Goal: Task Accomplishment & Management: Use online tool/utility

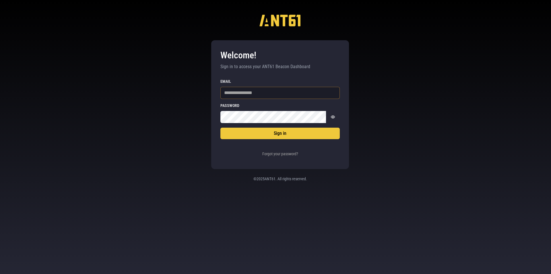
click at [233, 96] on input "Email" at bounding box center [279, 93] width 119 height 12
type input "**********"
click at [220, 127] on button "Sign in" at bounding box center [279, 132] width 119 height 11
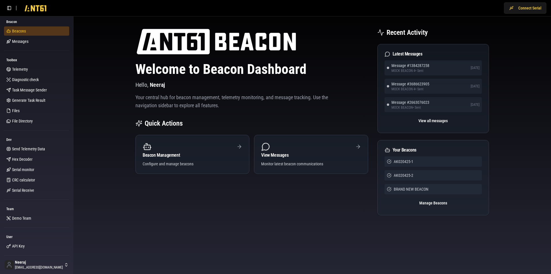
click at [15, 32] on span "Beacons" at bounding box center [19, 31] width 14 height 6
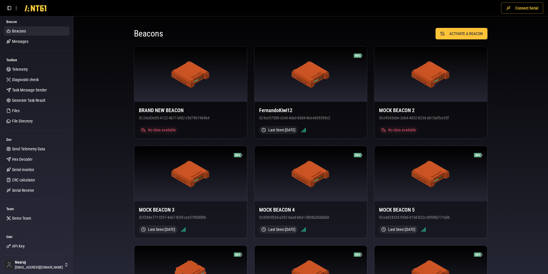
click at [528, 8] on button "Connect Serial" at bounding box center [522, 7] width 42 height 11
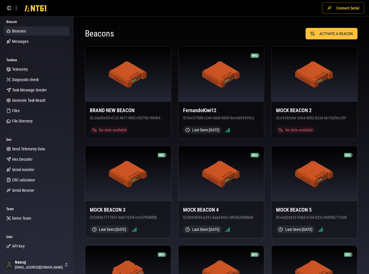
click at [359, 7] on button "Connect Serial" at bounding box center [343, 7] width 42 height 11
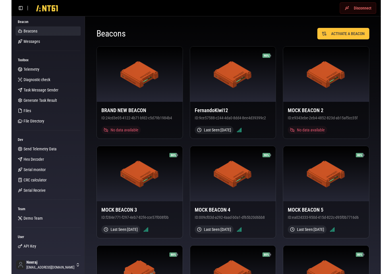
scroll to position [1, 0]
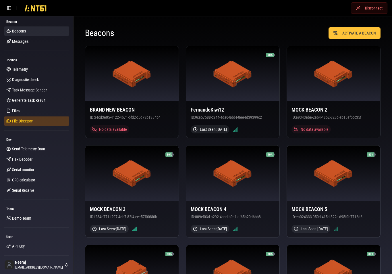
click at [20, 120] on span "File Directory" at bounding box center [22, 121] width 21 height 6
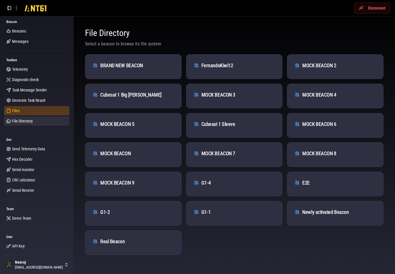
click at [16, 109] on span "Files" at bounding box center [15, 111] width 7 height 6
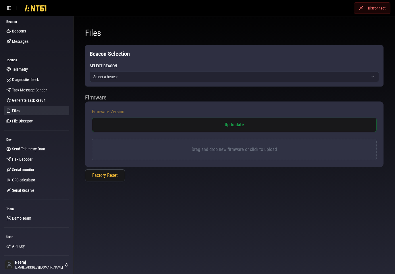
click at [131, 75] on html "Disconnect Beacon Beacons Messages Toolbox Telemetry Diagnostic check Task Mess…" at bounding box center [197, 137] width 395 height 274
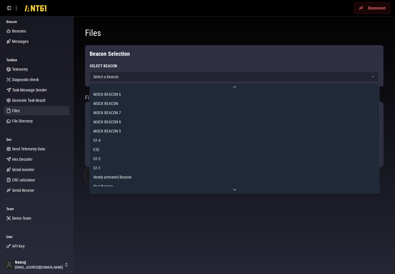
scroll to position [74, 0]
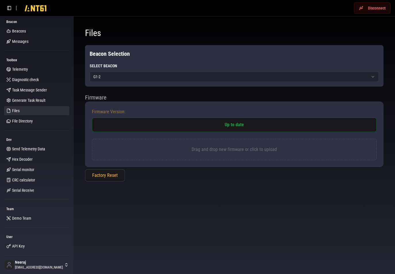
click at [159, 126] on div "Up to date" at bounding box center [234, 124] width 285 height 14
click at [227, 148] on p "Drag and drop new firmware or click to upload" at bounding box center [234, 149] width 270 height 7
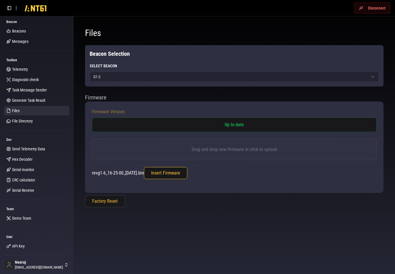
click at [170, 173] on button "Insert Firmware" at bounding box center [165, 173] width 43 height 12
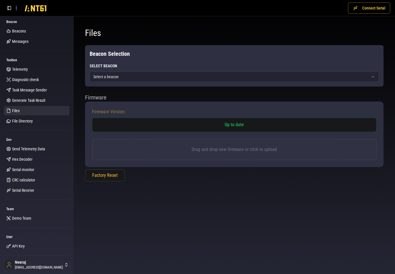
click at [368, 6] on button "Connect Serial" at bounding box center [369, 7] width 42 height 11
click at [116, 78] on html "Connecting... Beacon Beacons Messages Toolbox Telemetry Diagnostic check Task M…" at bounding box center [197, 137] width 395 height 274
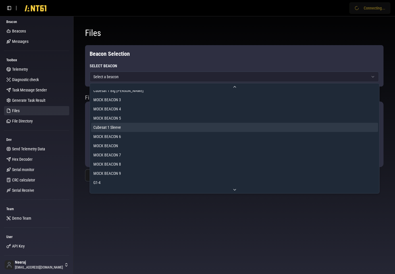
scroll to position [74, 0]
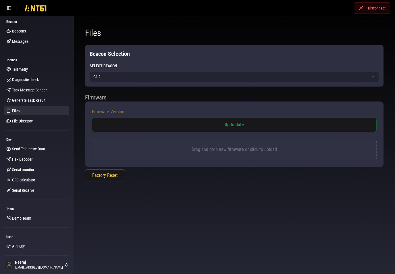
click at [198, 153] on div "Drag and drop new firmware or click to upload" at bounding box center [234, 149] width 285 height 21
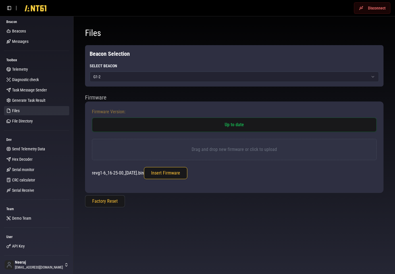
click at [174, 169] on button "Insert Firmware" at bounding box center [165, 173] width 43 height 12
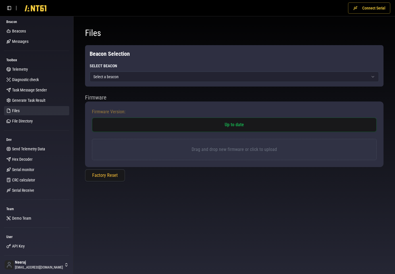
click at [366, 7] on button "Connect Serial" at bounding box center [369, 7] width 42 height 11
click at [173, 152] on p "Drag and drop new firmware or click to upload" at bounding box center [234, 149] width 270 height 7
click at [145, 76] on html "Disconnect Beacon Beacons Messages Toolbox Telemetry Diagnostic check Task Mess…" at bounding box center [197, 137] width 395 height 274
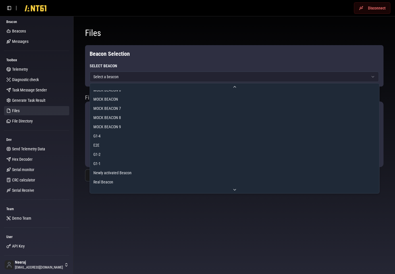
scroll to position [74, 0]
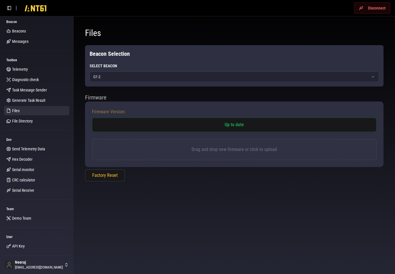
click at [207, 150] on p "Drag and drop new firmware or click to upload" at bounding box center [234, 149] width 270 height 7
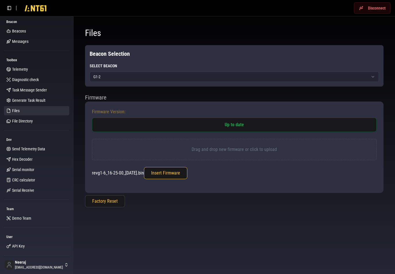
click at [165, 173] on button "Insert Firmware" at bounding box center [165, 173] width 43 height 12
click at [234, 147] on p "Drag and drop new firmware or click to upload" at bounding box center [234, 149] width 270 height 7
click at [172, 174] on button "Insert Firmware" at bounding box center [165, 173] width 43 height 12
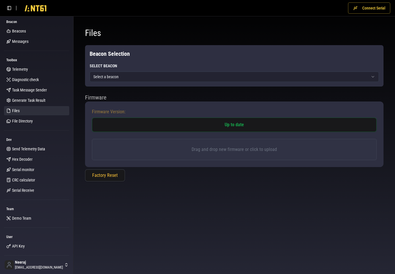
click at [365, 7] on button "Connect Serial" at bounding box center [369, 7] width 42 height 11
click at [118, 78] on html "Connecting... Beacon Beacons Messages Toolbox Telemetry Diagnostic check Task M…" at bounding box center [197, 137] width 395 height 274
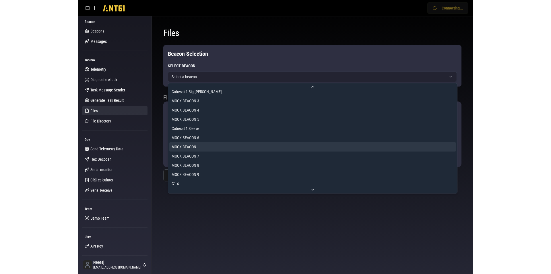
scroll to position [74, 0]
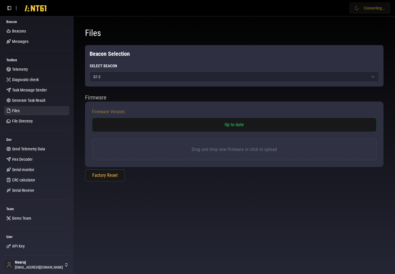
click at [174, 150] on p "Drag and drop new firmware or click to upload" at bounding box center [234, 149] width 270 height 7
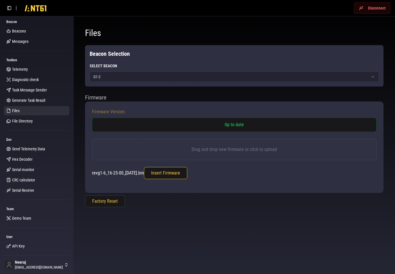
click at [175, 174] on button "Insert Firmware" at bounding box center [165, 173] width 43 height 12
click at [39, 118] on link "File Directory" at bounding box center [36, 120] width 65 height 9
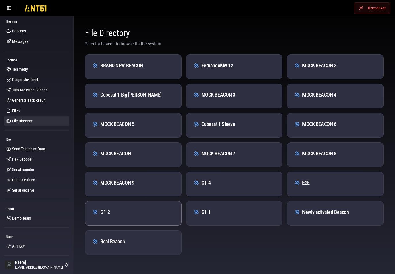
click at [119, 215] on div "G1-2" at bounding box center [133, 212] width 82 height 8
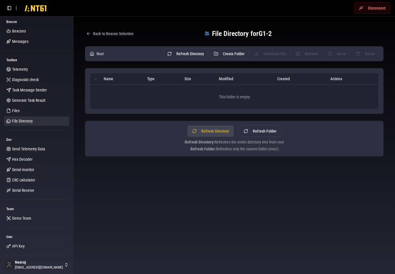
click at [216, 129] on button "Refresh Directory" at bounding box center [210, 130] width 47 height 11
click at [225, 99] on td "This folder is empty" at bounding box center [234, 96] width 289 height 24
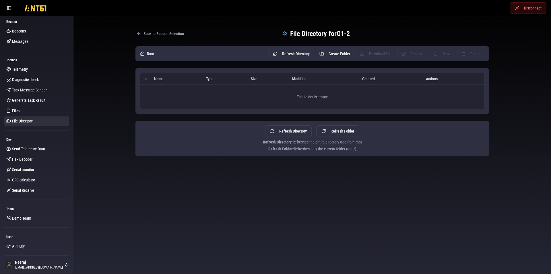
click at [394, 8] on button "Disconnect" at bounding box center [528, 7] width 36 height 11
